Goal: Communication & Community: Answer question/provide support

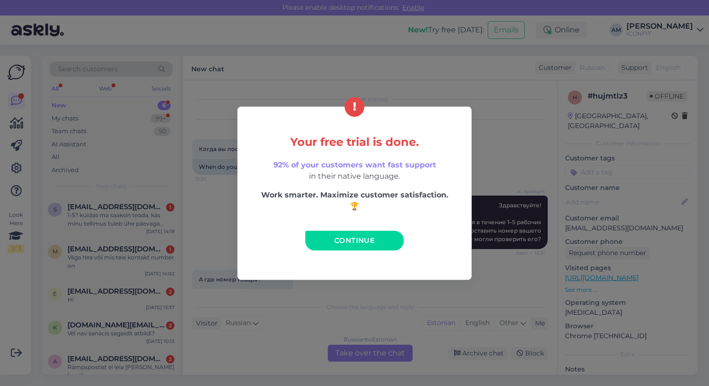
scroll to position [27, 0]
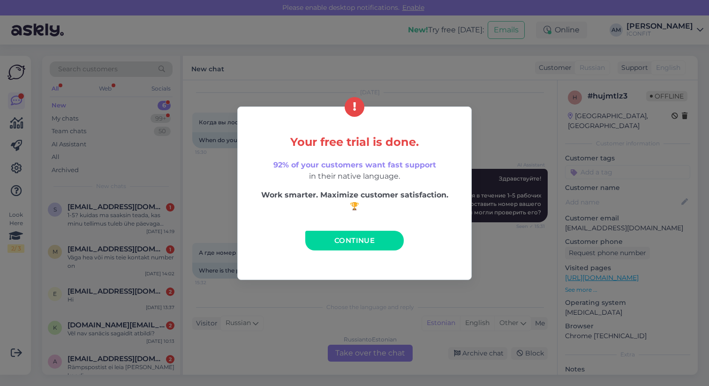
click at [349, 243] on span "Continue" at bounding box center [354, 240] width 40 height 9
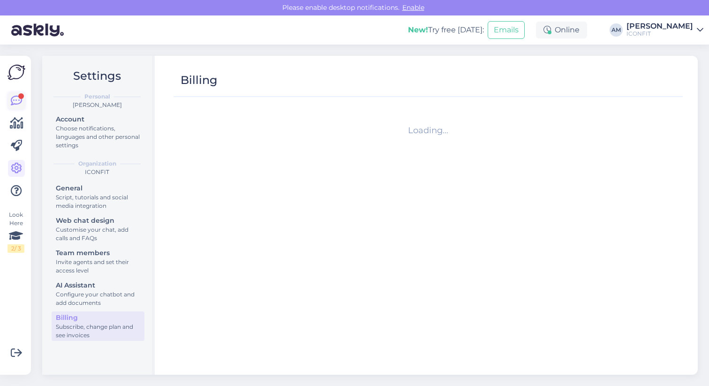
click at [18, 100] on icon at bounding box center [16, 100] width 11 height 11
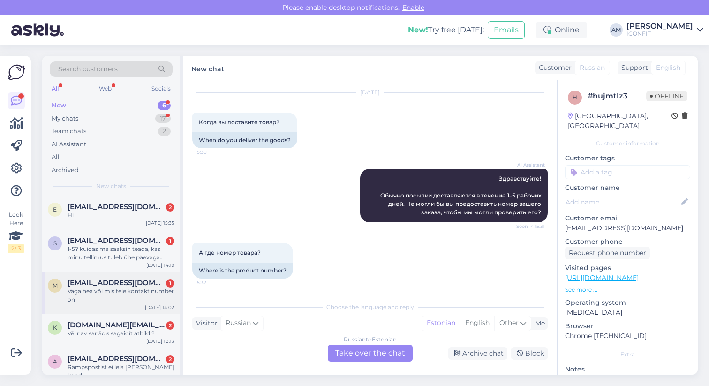
scroll to position [41, 0]
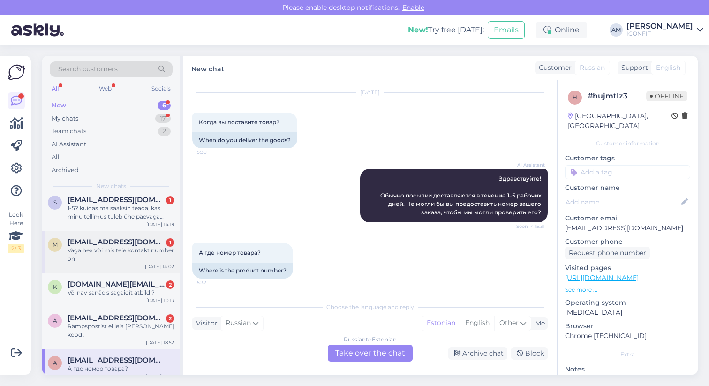
click at [125, 246] on div "Väga hea või mis teie kontakt number on" at bounding box center [121, 254] width 107 height 17
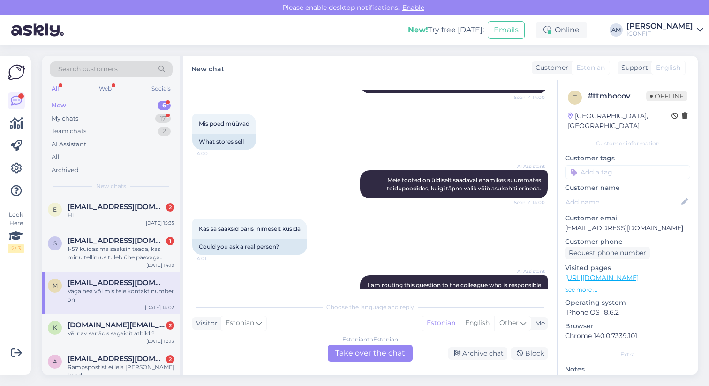
scroll to position [262, 0]
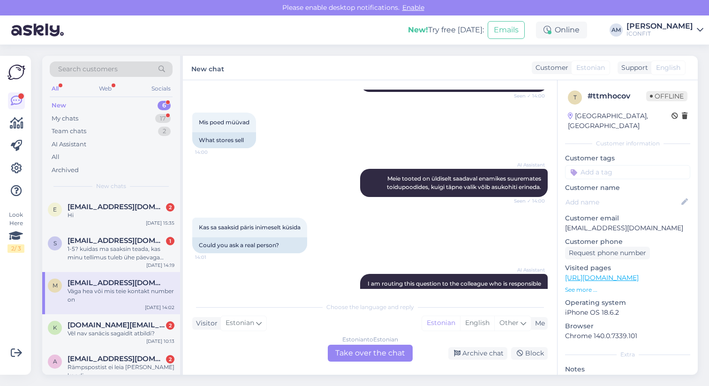
click at [236, 218] on div "Kas sa saaksid päris inimeselt küsida 14:01" at bounding box center [249, 228] width 115 height 20
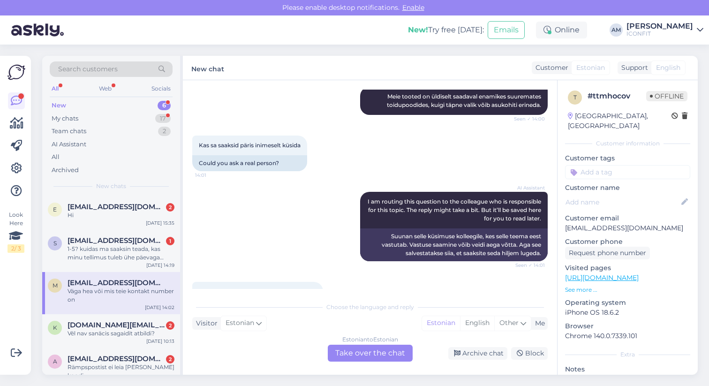
scroll to position [366, 0]
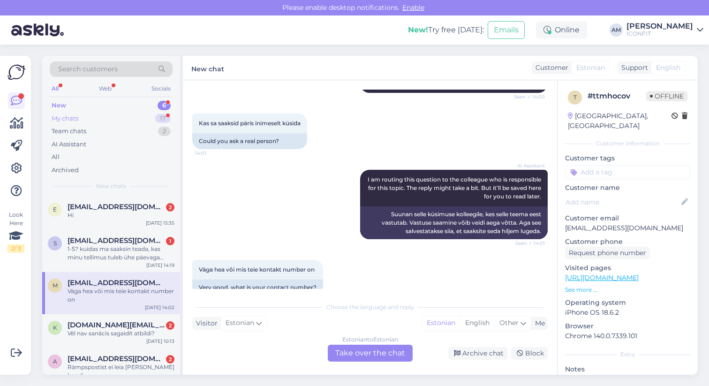
click at [79, 117] on div "My chats 17" at bounding box center [111, 118] width 123 height 13
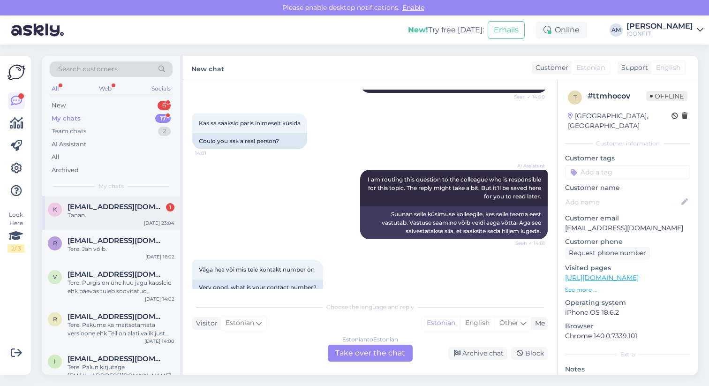
click at [104, 217] on div "Tänan." at bounding box center [121, 215] width 107 height 8
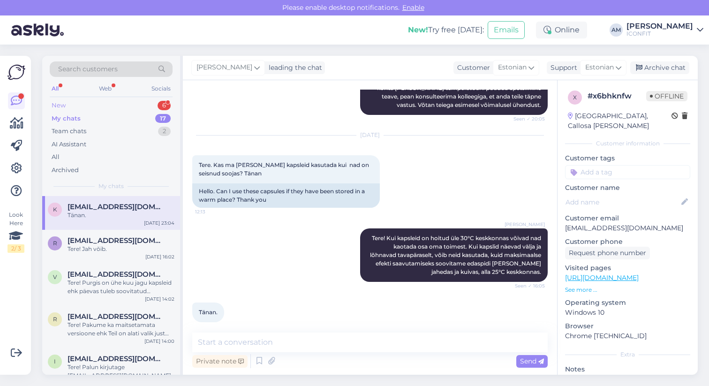
click at [93, 101] on div "New 6" at bounding box center [111, 105] width 123 height 13
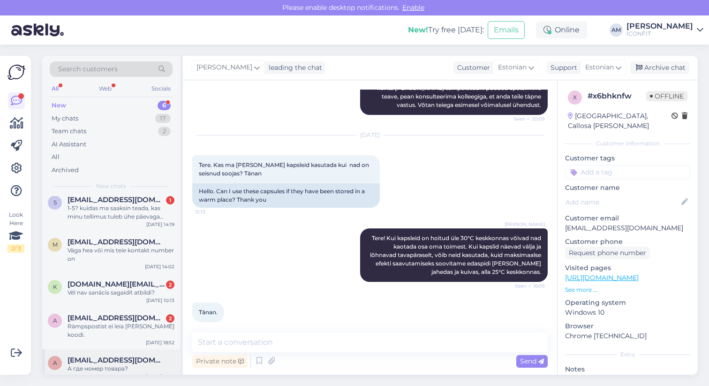
click at [119, 364] on div "А где номер товара?" at bounding box center [121, 368] width 107 height 8
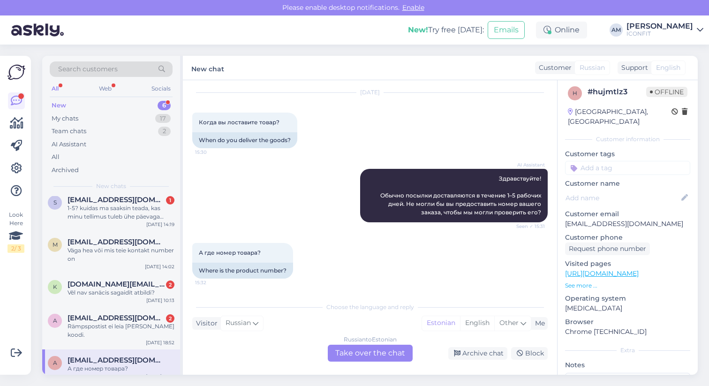
scroll to position [4, 0]
drag, startPoint x: 671, startPoint y: 213, endPoint x: 560, endPoint y: 212, distance: 110.7
click at [560, 212] on div "h # hujmtlz3 Offline [GEOGRAPHIC_DATA], [GEOGRAPHIC_DATA] Customer information …" at bounding box center [628, 273] width 140 height 395
copy p "[EMAIL_ADDRESS][DOMAIN_NAME]"
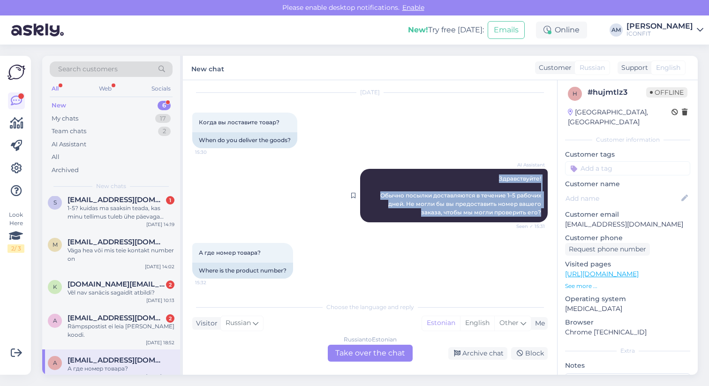
drag, startPoint x: 492, startPoint y: 177, endPoint x: 538, endPoint y: 218, distance: 61.2
click at [538, 218] on div "AI Assistant Здравствуйте! Обычно посылки доставляются в течение 1–5 рабочих дн…" at bounding box center [454, 195] width 188 height 53
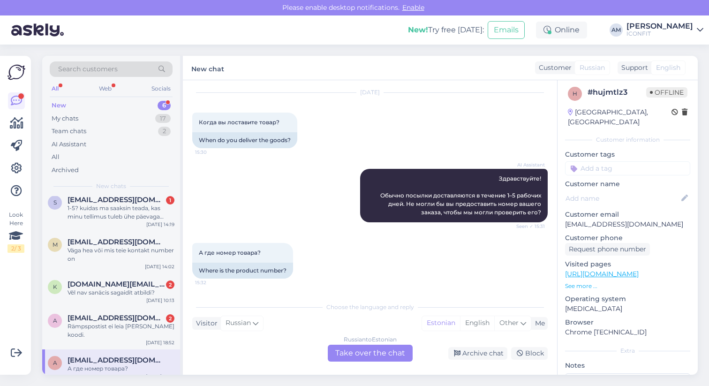
click at [357, 357] on div "Russian to Estonian Take over the chat" at bounding box center [370, 353] width 85 height 17
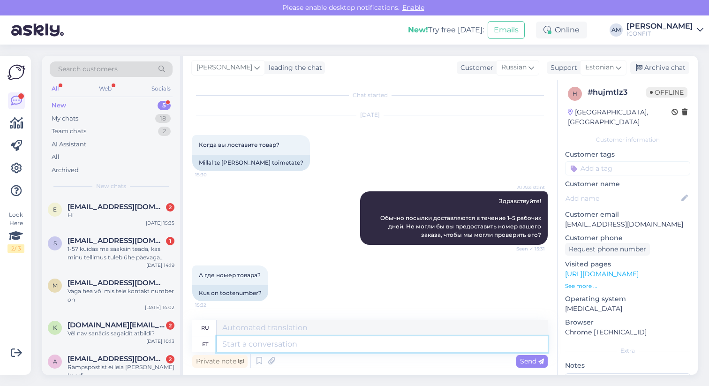
click at [310, 342] on textarea at bounding box center [382, 344] width 331 height 16
type textarea "H"
type textarea "ЧАС"
type textarea "Hello!"
type textarea "Привет!"
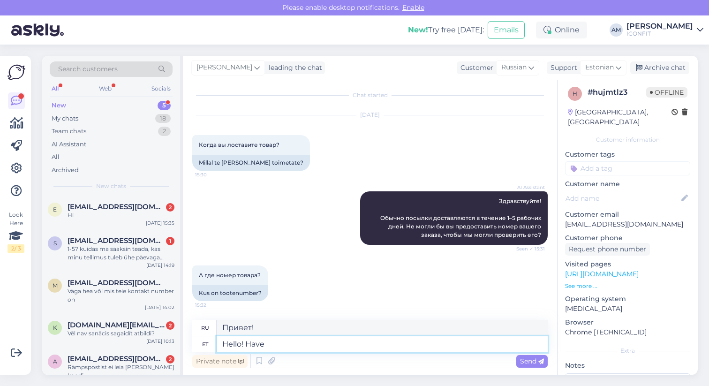
type textarea "Hello! Have"
type textarea "Привет! Есть"
type textarea "Hello! Have you"
type textarea "Привет! Ты?"
type textarea "Hello! Have you made an"
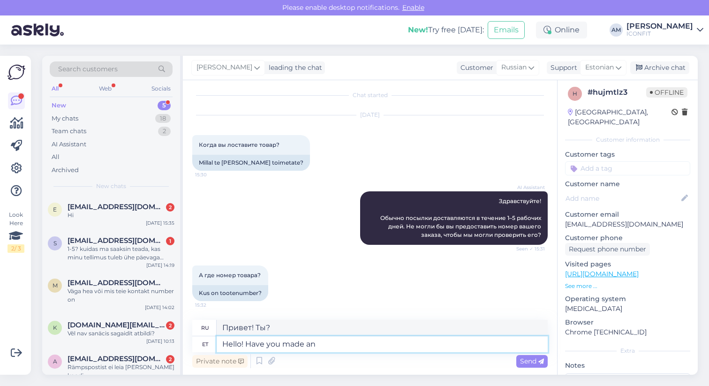
type textarea "Привет! Ты сделал?"
type textarea "Hello! Have you made an"
type textarea "Привет! Ты сделал(а)"
type textarea "Hello! Have you made an order?"
type textarea "Здравствуйте! Вы сделали заказ?"
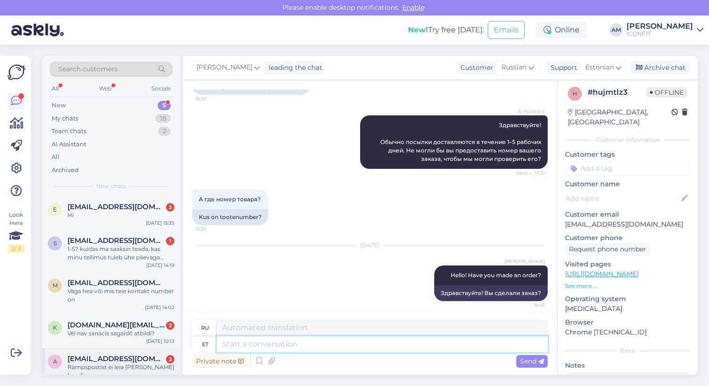
scroll to position [7, 0]
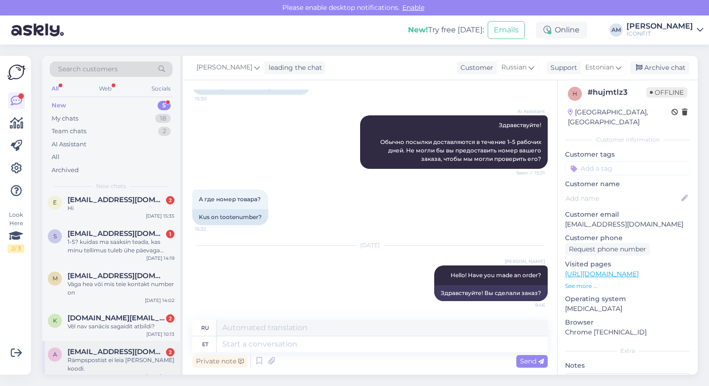
click at [121, 353] on span "[EMAIL_ADDRESS][DOMAIN_NAME]" at bounding box center [117, 352] width 98 height 8
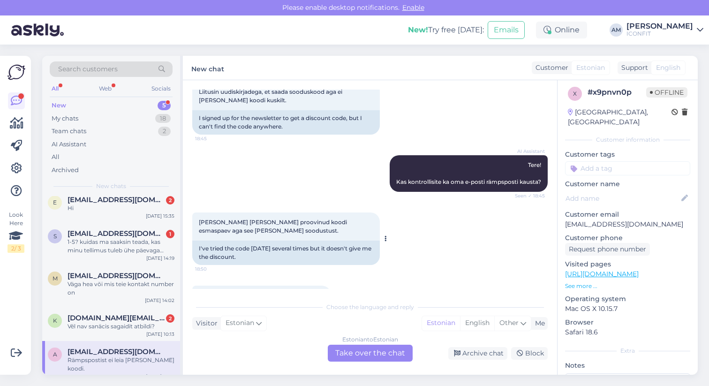
scroll to position [100, 0]
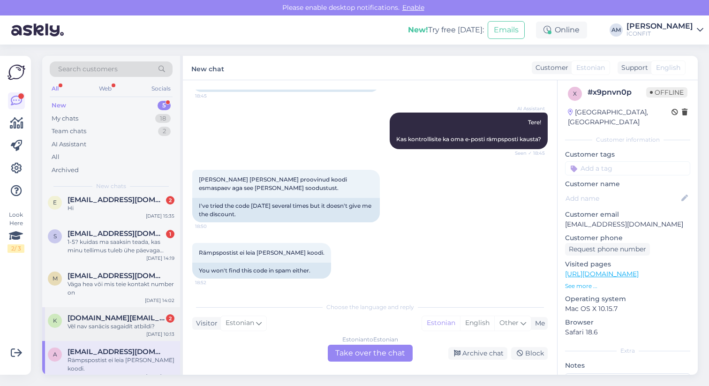
click at [122, 326] on div "Vēl nav sanācis sagaidīt atbildi?" at bounding box center [121, 326] width 107 height 8
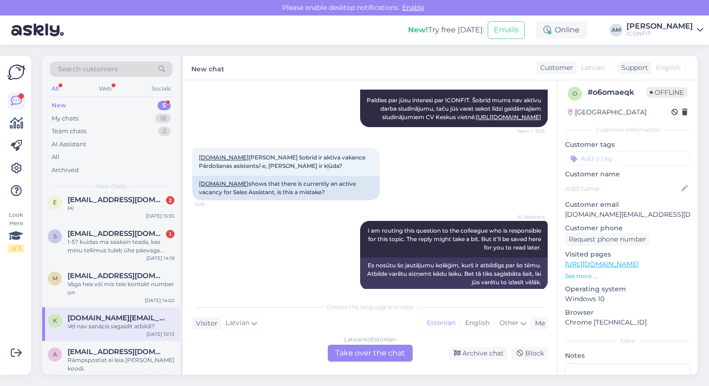
scroll to position [188, 0]
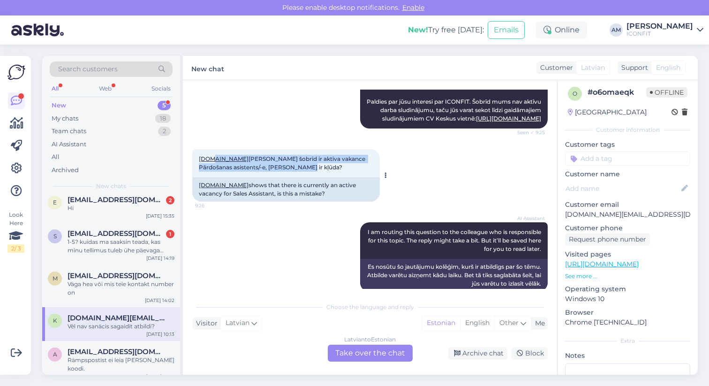
drag, startPoint x: 254, startPoint y: 186, endPoint x: 209, endPoint y: 174, distance: 46.6
click at [209, 174] on div "[DOMAIN_NAME] rādās, ka šobrīd ir aktīva vakance Pārdošanas asistents/-e, [PERS…" at bounding box center [286, 163] width 188 height 28
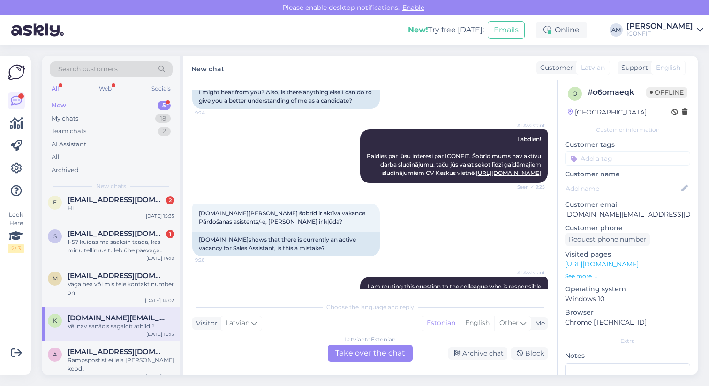
click at [289, 193] on div "AI Assistant Labdien! Paldies par jūsu interesi par ICONFIT. Šobrīd mums nav ak…" at bounding box center [370, 156] width 356 height 74
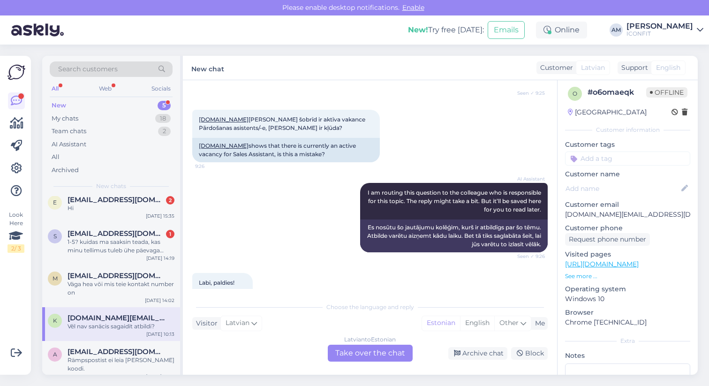
scroll to position [227, 0]
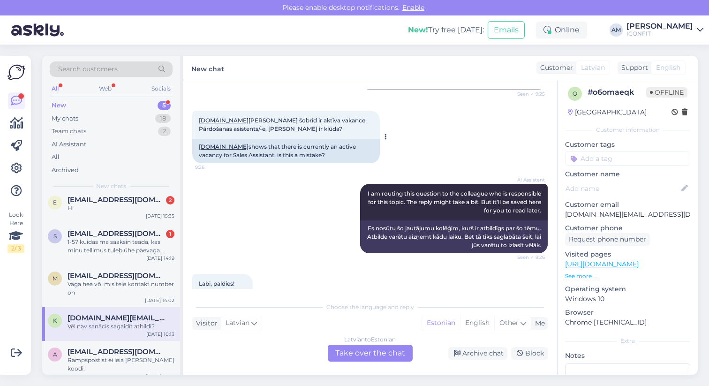
click at [206, 150] on link "[DOMAIN_NAME]" at bounding box center [224, 146] width 50 height 7
click at [379, 350] on div "[DEMOGRAPHIC_DATA] to Estonian Take over the chat" at bounding box center [370, 353] width 85 height 17
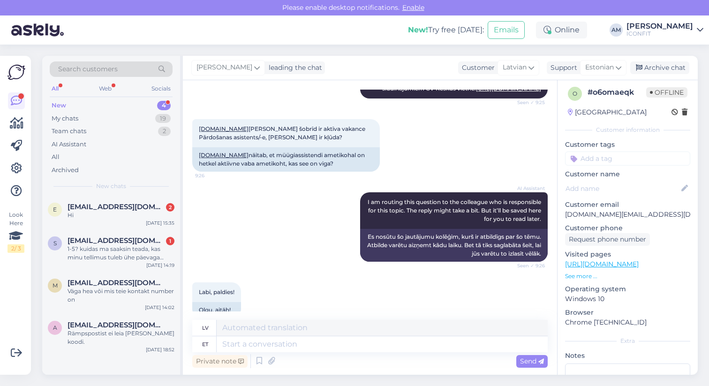
scroll to position [308, 0]
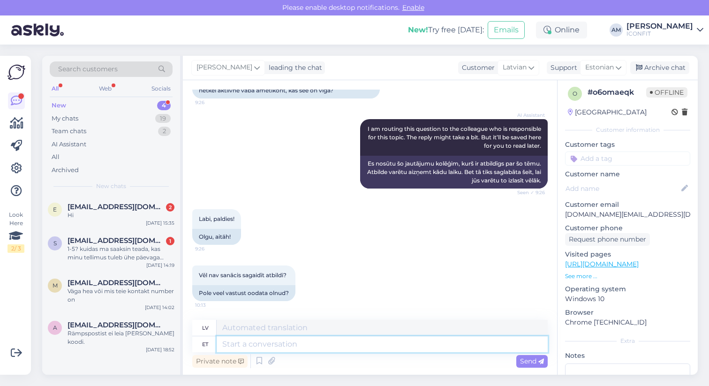
click at [302, 346] on textarea at bounding box center [382, 344] width 331 height 16
type textarea "hello!"
type textarea "Sveiki!"
type textarea "h"
type textarea "Hello! If y"
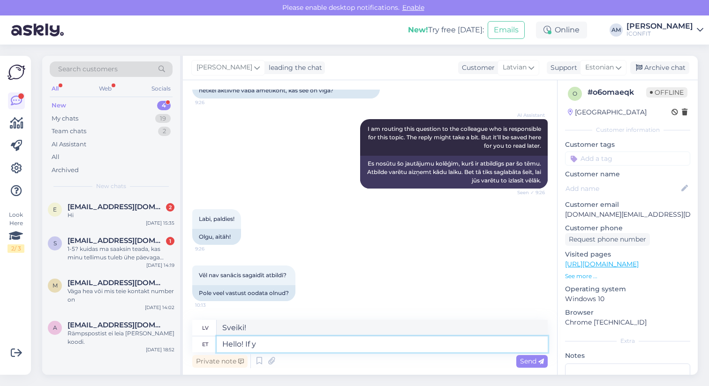
type textarea "Sveiki! Ja"
type textarea "Hello! If you a"
type textarea "Sveiki! Ja jūs"
type textarea "Hello! If you applied to"
type textarea "Sveiki! Ja [DEMOGRAPHIC_DATA]"
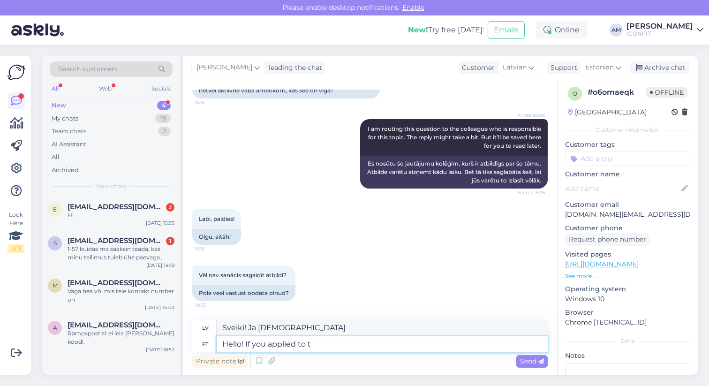
type textarea "Hello! If you applied to th"
type textarea "Sveiki! Ja jūs [DEMOGRAPHIC_DATA]"
type textarea "Hello! If you applied to the"
type textarea "Sveiki! Ja jūs [DEMOGRAPHIC_DATA] uz"
type textarea "Hello! If you applied to the position the"
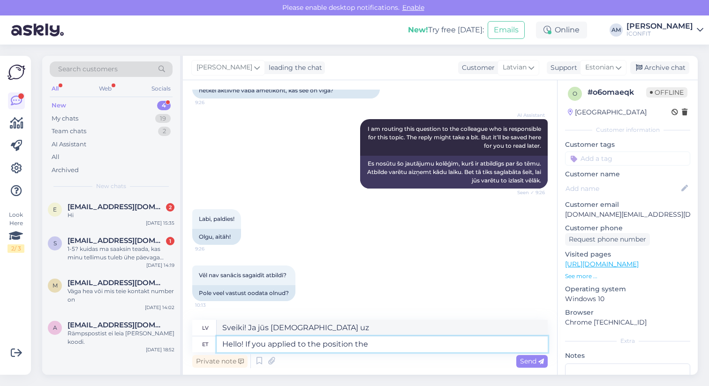
type textarea "Sveiki! Ja pieteicāties uz amatu"
type textarea "Hello! If you applied to the position then"
type textarea "Sveiki! Ja jūs [DEMOGRAPHIC_DATA] uz šo amatu, tad"
type textarea "Hello! If you applied to the position then you sh"
type textarea "Sveiki! Ja jūs piesakāties šim amatam, tad jūs"
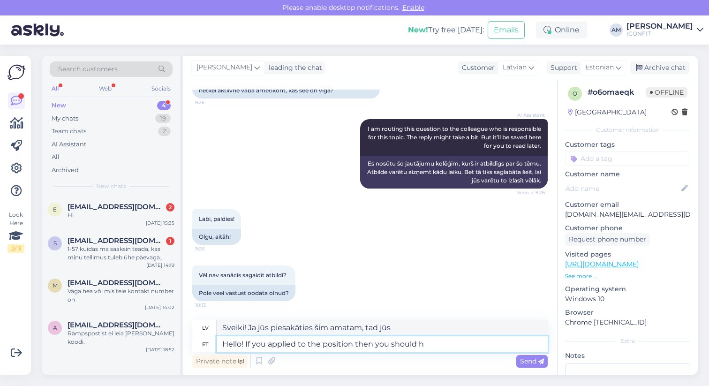
type textarea "Hello! If you applied to the position then you should he"
type textarea "Sveiki! Ja jūs [DEMOGRAPHIC_DATA] uz šo amatu, [PERSON_NAME] vajadzētu"
type textarea "Hello! If you applied to the position then you should hear g"
type textarea "Sveiki! Ja pieteicāties uz šo amatu, jums vajadzētu dzirdēt"
type textarea "Hello! If you applied to the position then you should hear from."
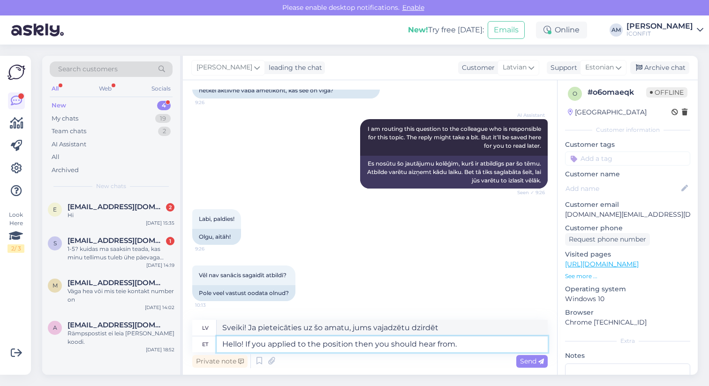
type textarea "Sveiki! Ja pieteicāties uz šo vakanci, [PERSON_NAME] vajadzētu saņemt informāci…"
type textarea "Hello! If you applied to the position then you should hear from. r"
type textarea "Sveiki! Ja [DEMOGRAPHIC_DATA] uz šo vakanci, [PERSON_NAME] vajadzētu saņemt no …"
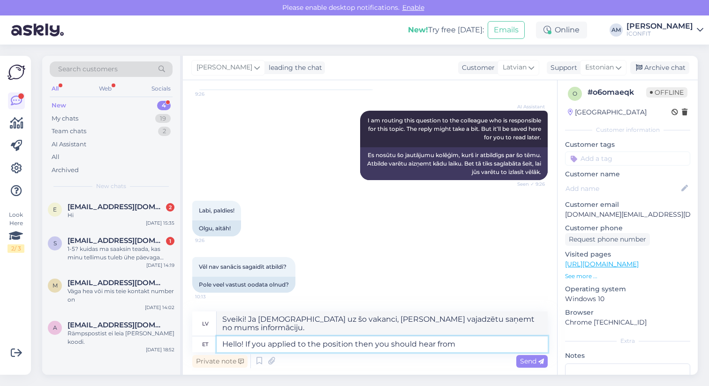
type textarea "Hello! If you applied to the position then you should hear from"
type textarea "Sveiki! Ja pieteicāties uz šo vakanci, [PERSON_NAME] vajadzētu saņemt informāci…"
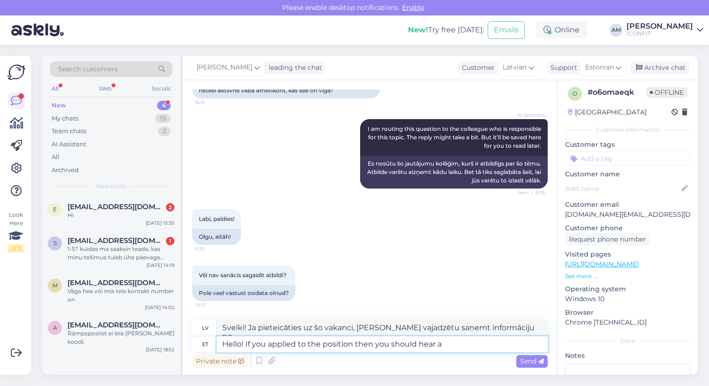
type textarea "Hello! If you applied to the position then you should hear a"
type textarea "Sveiki! Ja pieteicāties uz šo amatu, jums vajadzētu dzirdēt"
type textarea "Hello! If you applied to the position then you should hear a response"
type textarea "Sveiki! Ja pieteicāties uz šo vakanci, jums vajadzētu saņemt atbildi."
type textarea "Hello! If you applied to the position then you should hear a response back soon."
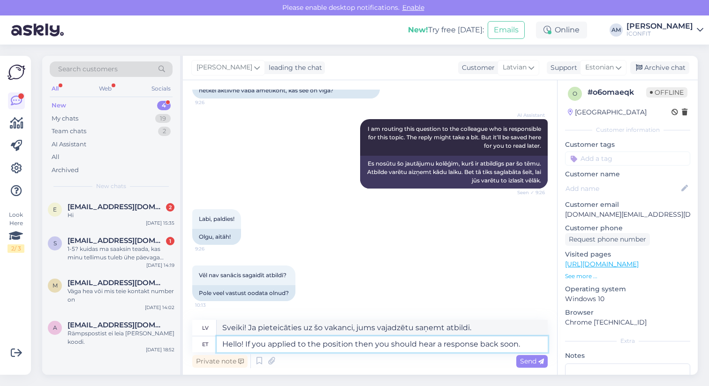
type textarea "Sveiki! Ja pieteicāties uz šo vakanci, drīzumā saņemsiet atbildi."
type textarea "Hello! If you applied to the position then you should hear a response back soon."
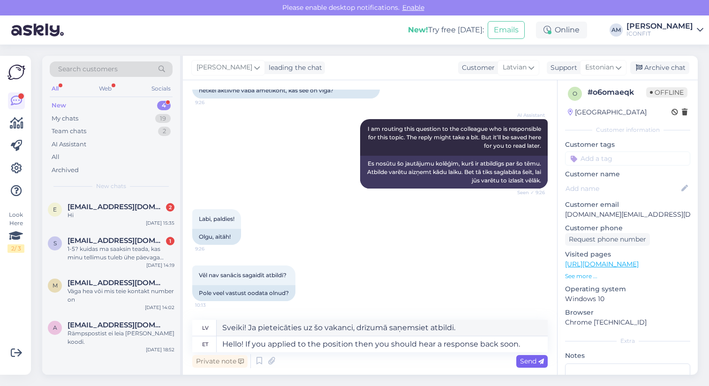
click at [530, 358] on span "Send" at bounding box center [532, 361] width 24 height 8
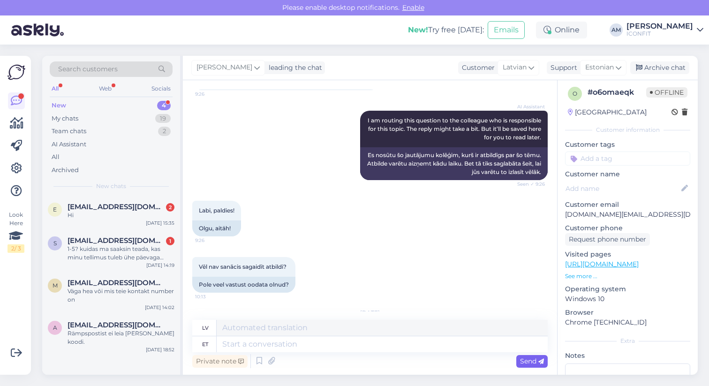
scroll to position [401, 0]
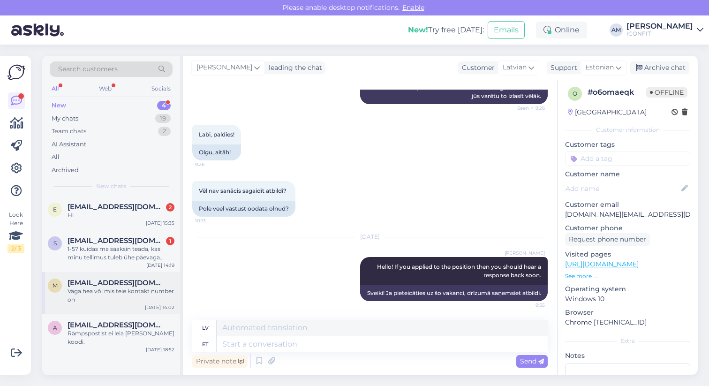
click at [94, 295] on div "Väga hea või mis teie kontakt number on" at bounding box center [121, 295] width 107 height 17
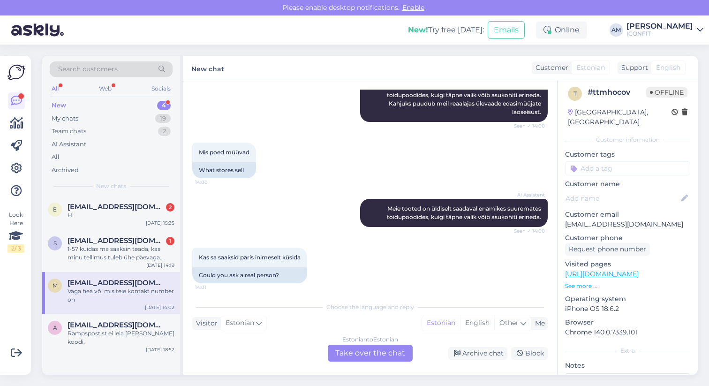
scroll to position [366, 0]
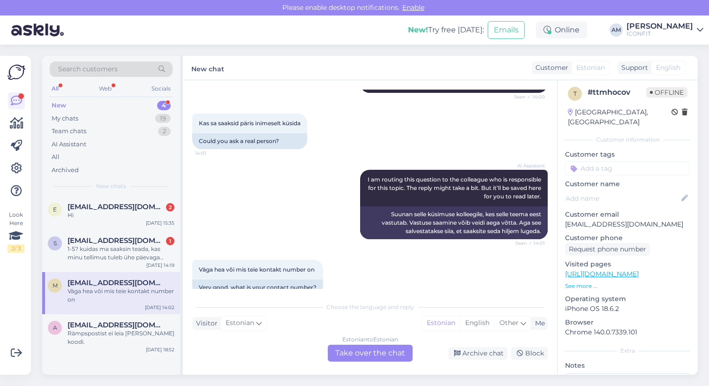
click at [386, 359] on div "Estonian to Estonian Take over the chat" at bounding box center [370, 353] width 85 height 17
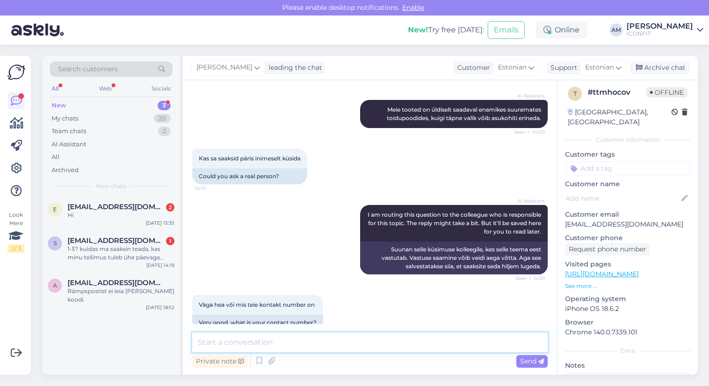
click at [343, 344] on textarea at bounding box center [370, 343] width 356 height 20
drag, startPoint x: 451, startPoint y: 344, endPoint x: 413, endPoint y: 343, distance: 38.0
click at [413, 343] on textarea "Tere! Magneesiumit saab osta nt Selveritest, apteekidest, Coopist" at bounding box center [370, 343] width 356 height 20
click at [362, 344] on textarea "Tere! Magneesiumit saab osta nt Selveritest, apteekidest," at bounding box center [370, 343] width 356 height 20
click at [417, 345] on textarea "Tere! Magneesiumit saab osta nt Selveritest ja apteekidest," at bounding box center [370, 343] width 356 height 20
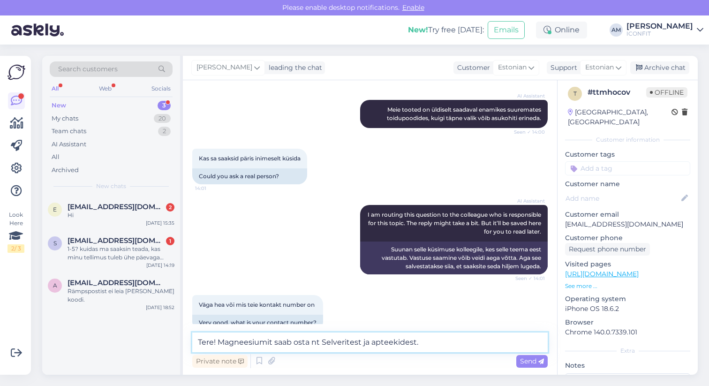
drag, startPoint x: 424, startPoint y: 345, endPoint x: 361, endPoint y: 346, distance: 63.3
click at [361, 346] on textarea "Tere! Magneesiumit saab osta nt Selveritest ja apteekidest." at bounding box center [370, 343] width 356 height 20
type textarea "Tere! Magneesiumit saab osta nt Selverist."
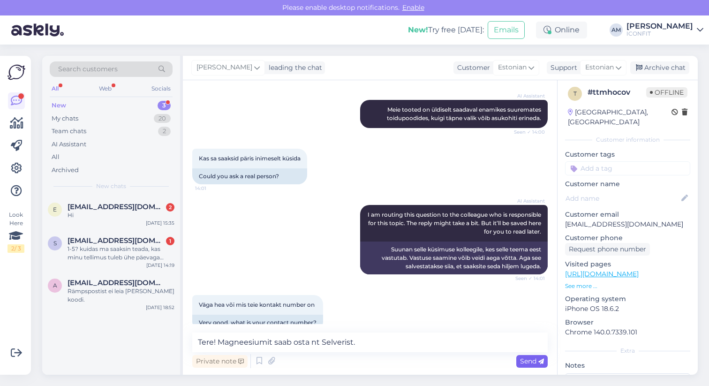
click at [521, 359] on span "Send" at bounding box center [532, 361] width 24 height 8
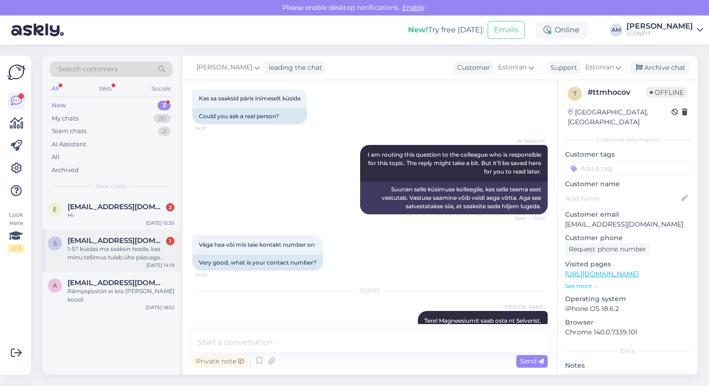
click at [103, 249] on div "1-5? kuidas ma saaksin teada, kas minu tellimus tuleb ühe päevaga [PERSON_NAME]…" at bounding box center [121, 253] width 107 height 17
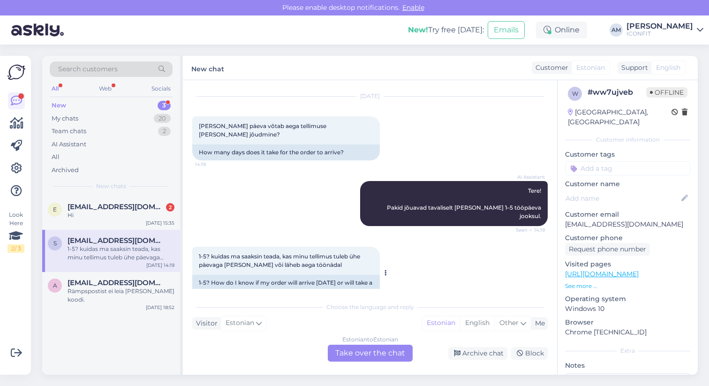
scroll to position [27, 0]
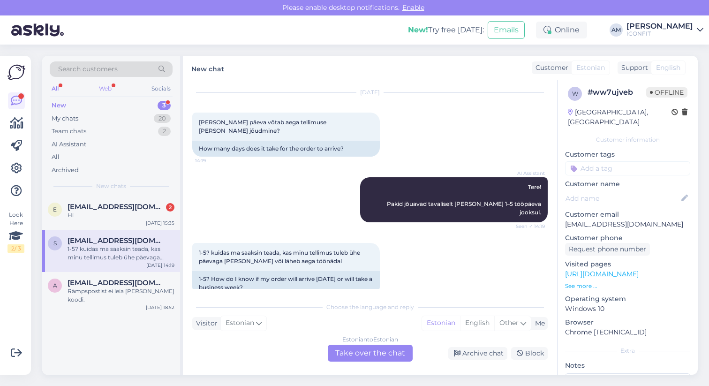
click at [107, 90] on div "Web" at bounding box center [105, 89] width 16 height 12
click at [55, 86] on div "All" at bounding box center [55, 89] width 11 height 12
click at [110, 220] on div "e [EMAIL_ADDRESS][DOMAIN_NAME] 2 Hi [DATE] 15:35" at bounding box center [111, 213] width 138 height 34
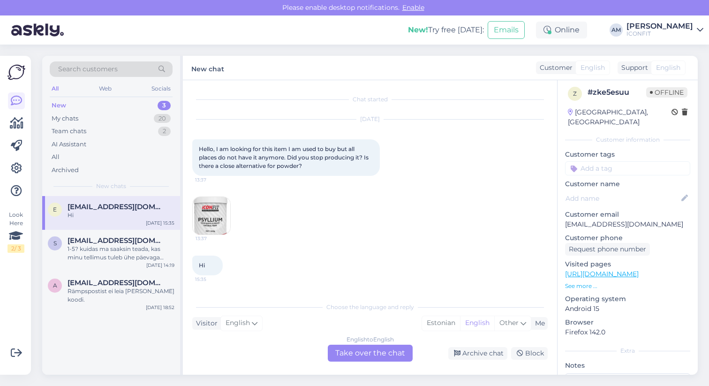
click at [370, 358] on div "English to English Take over the chat" at bounding box center [370, 353] width 85 height 17
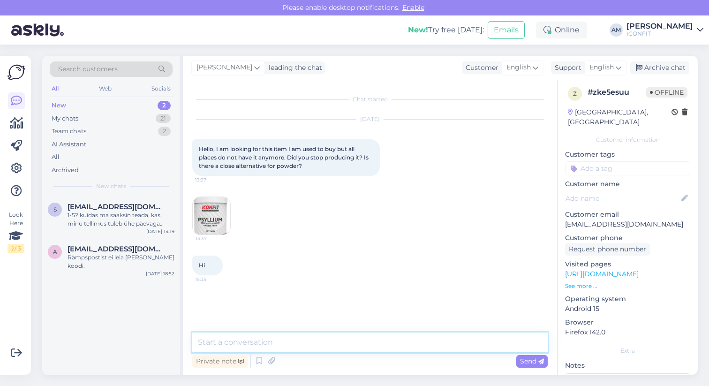
click at [268, 348] on textarea at bounding box center [370, 343] width 356 height 20
paste textarea "[URL][DOMAIN_NAME]"
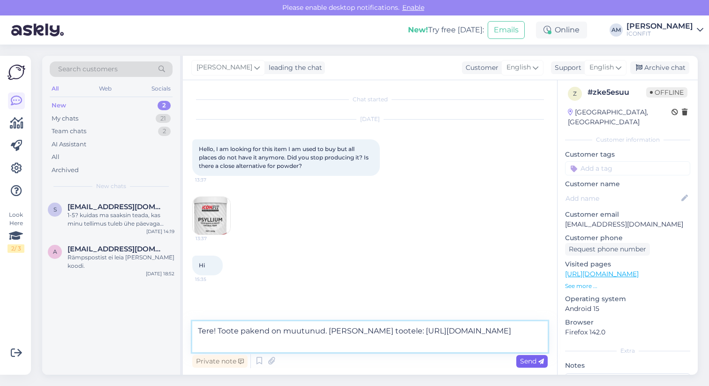
type textarea "Tere! Toote pakend on muutunud. [PERSON_NAME] tootele: [URL][DOMAIN_NAME]"
click at [530, 365] on div "Send" at bounding box center [531, 361] width 31 height 13
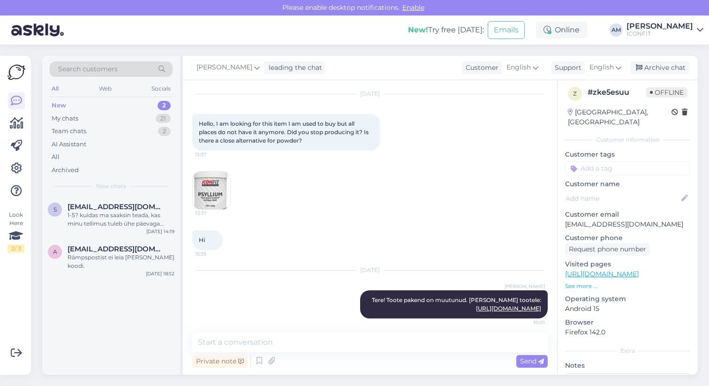
scroll to position [38, 0]
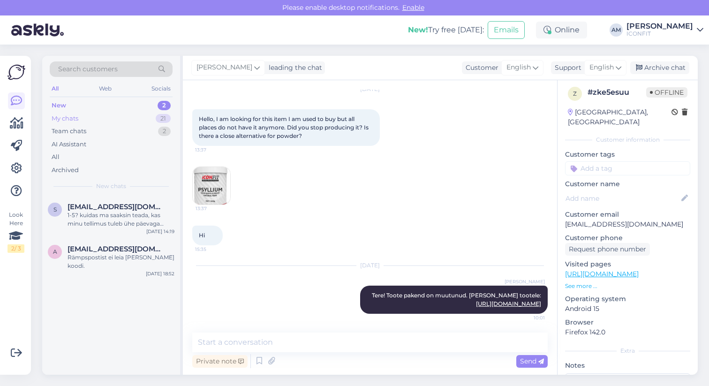
click at [78, 115] on div "My chats" at bounding box center [65, 118] width 27 height 9
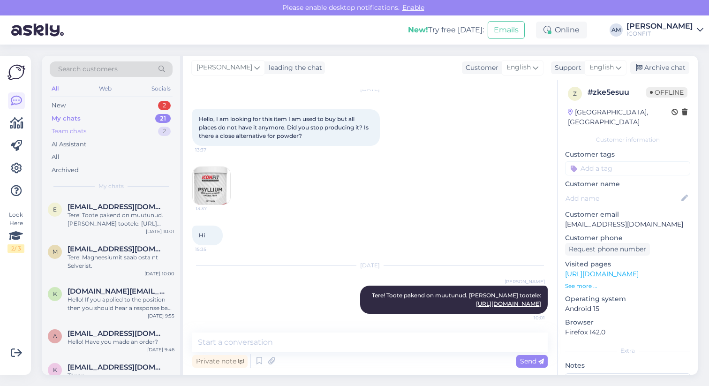
click at [78, 131] on div "Team chats" at bounding box center [69, 131] width 35 height 9
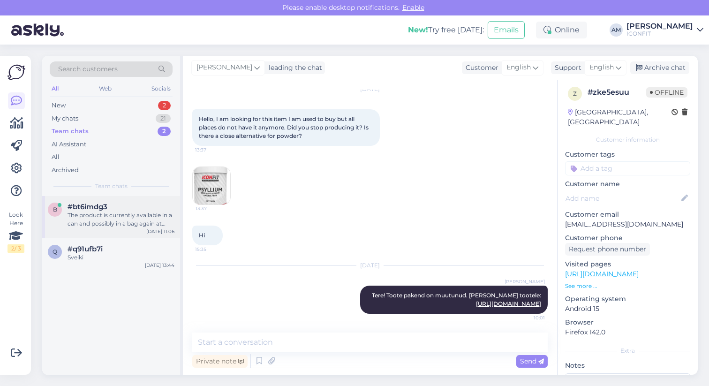
click at [114, 212] on div "The product is currently available in a can and possibly in a bag again at some…" at bounding box center [121, 219] width 107 height 17
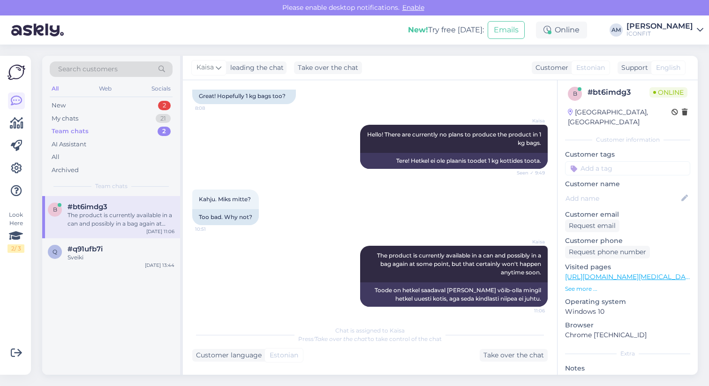
scroll to position [399, 0]
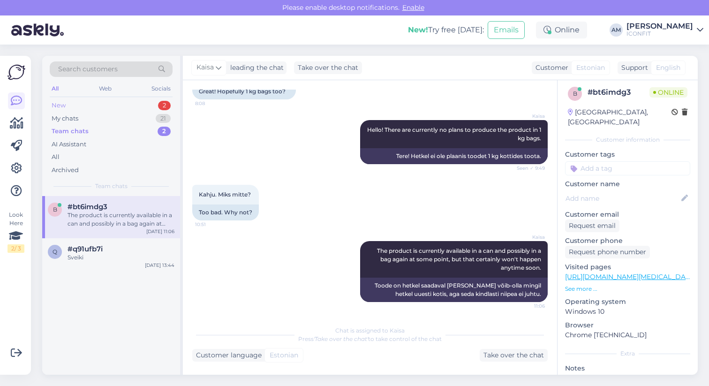
click at [73, 106] on div "New 2" at bounding box center [111, 105] width 123 height 13
